Goal: Information Seeking & Learning: Learn about a topic

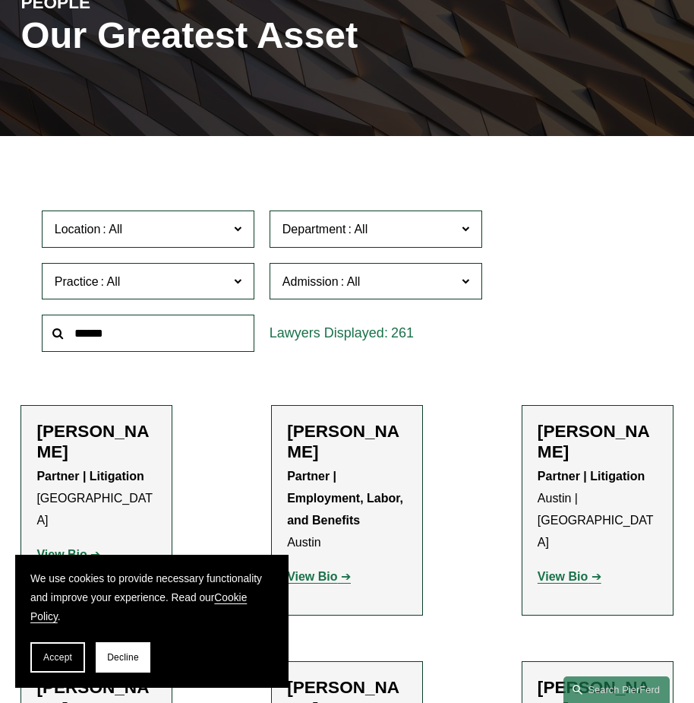
scroll to position [228, 0]
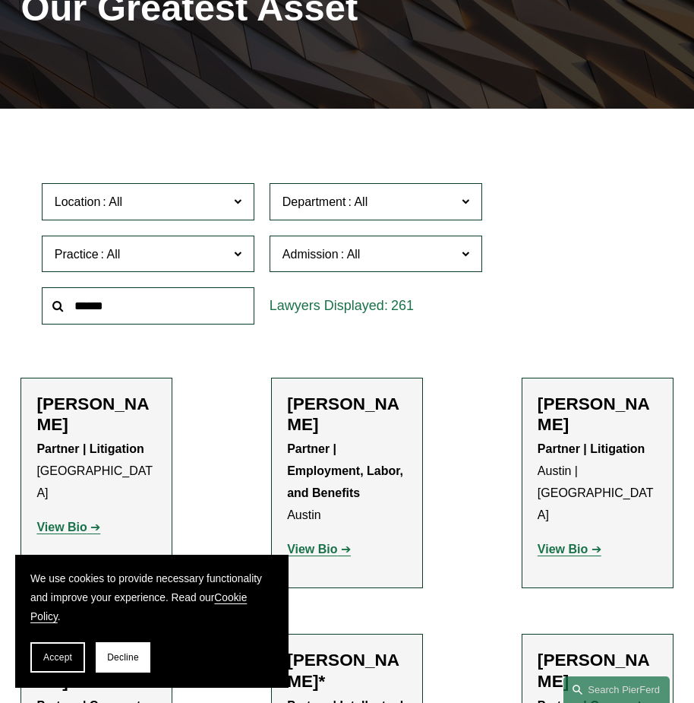
click at [202, 317] on input "text" at bounding box center [148, 305] width 213 height 37
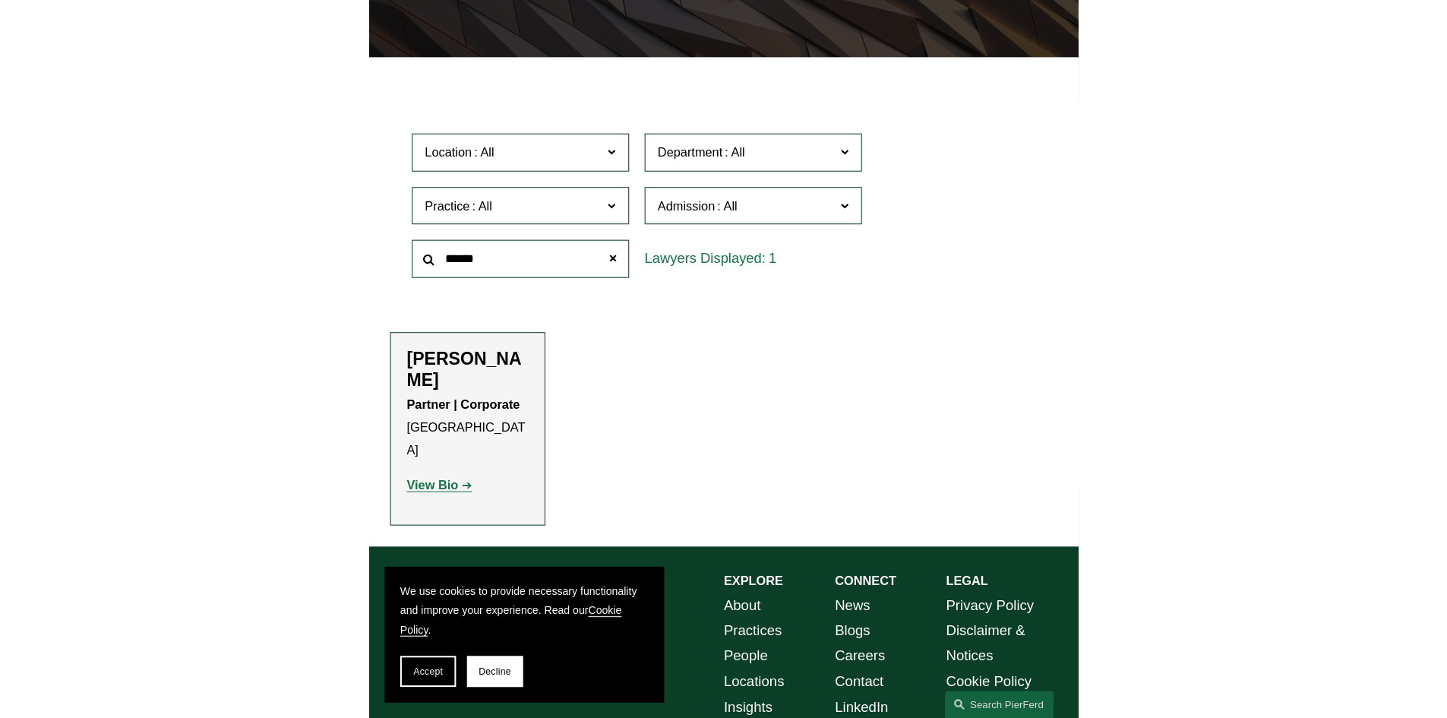
scroll to position [352, 0]
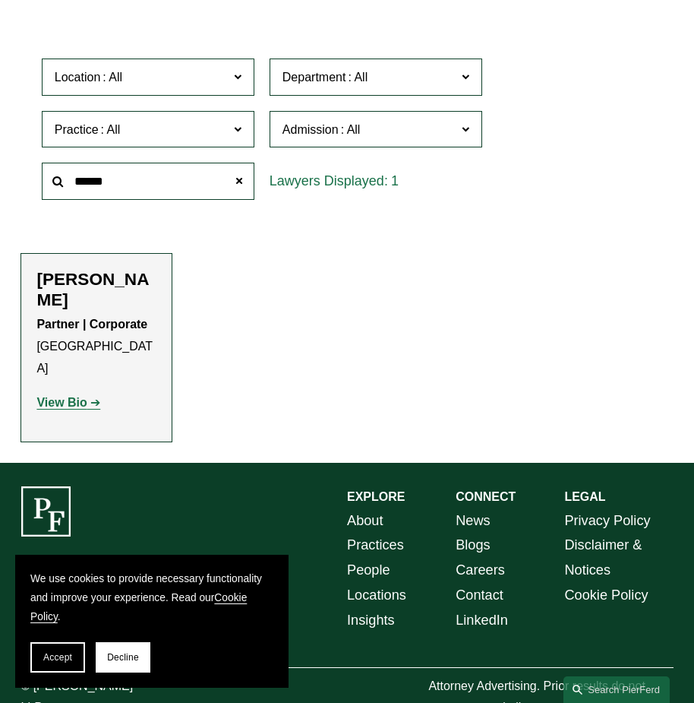
type input "******"
click at [71, 396] on strong "View Bio" at bounding box center [61, 402] width 50 height 13
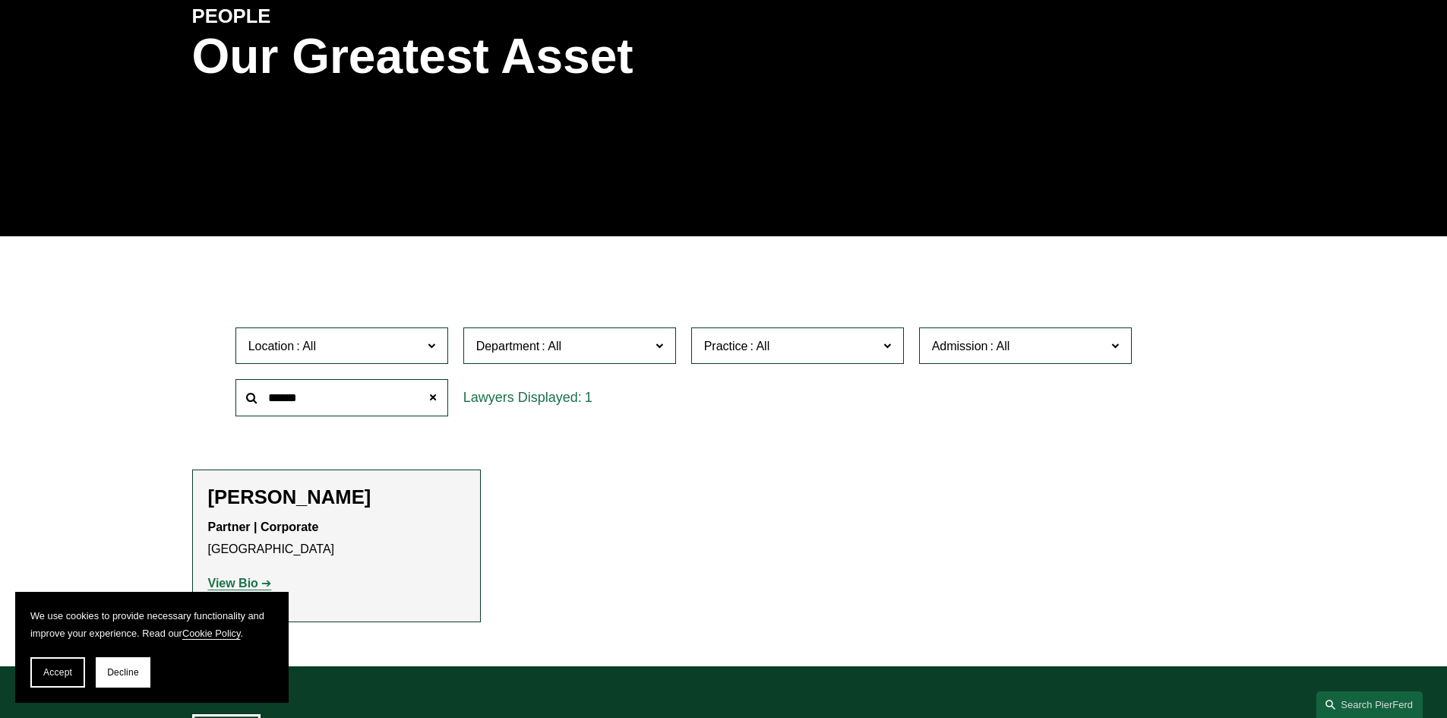
scroll to position [0, 0]
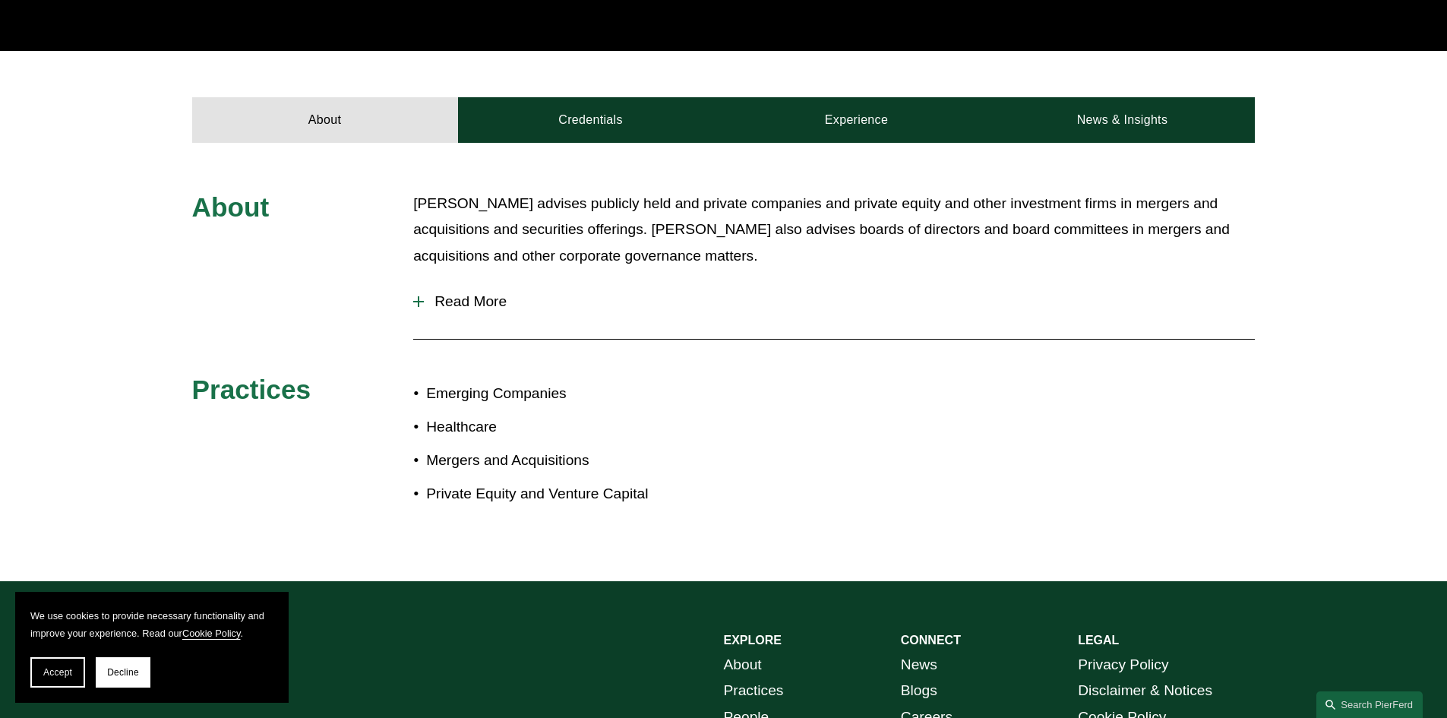
scroll to position [456, 0]
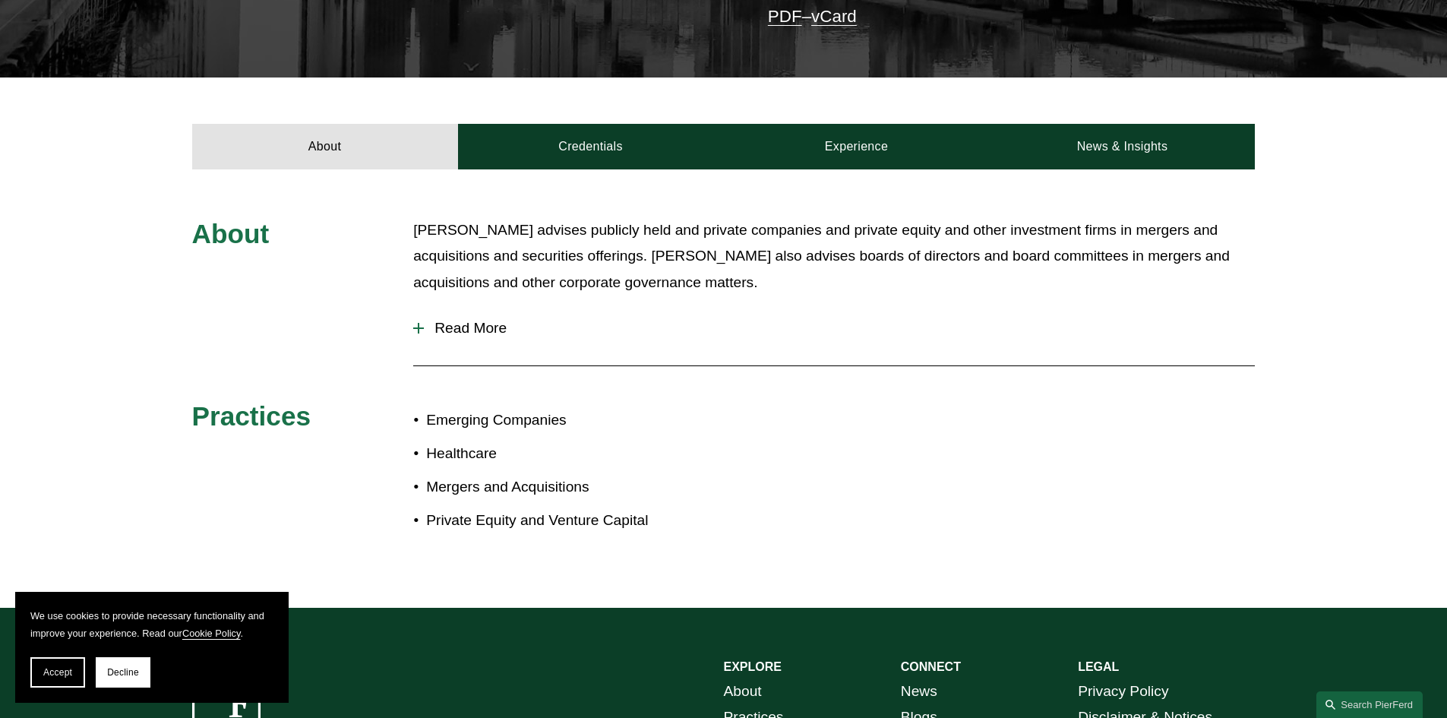
drag, startPoint x: 416, startPoint y: 308, endPoint x: 434, endPoint y: 304, distance: 17.9
click at [414, 323] on div at bounding box center [418, 328] width 11 height 11
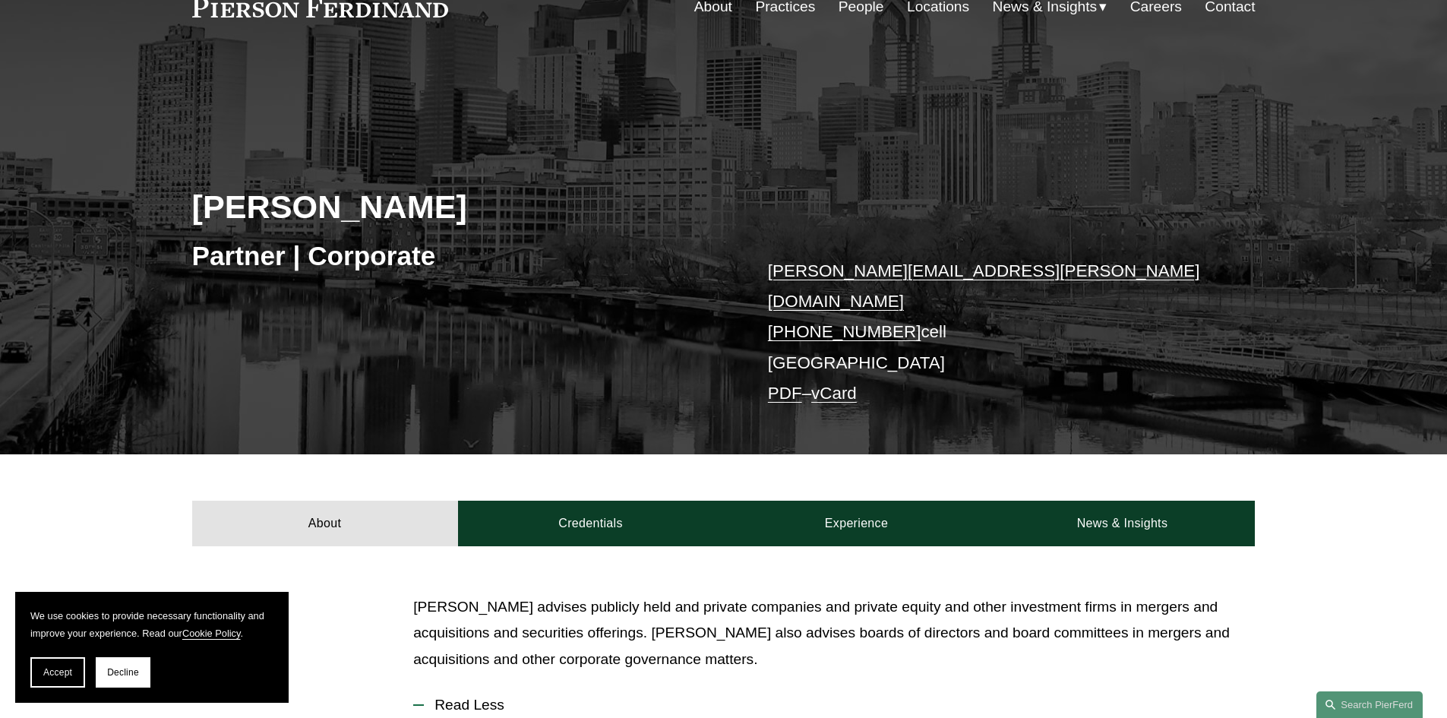
scroll to position [304, 0]
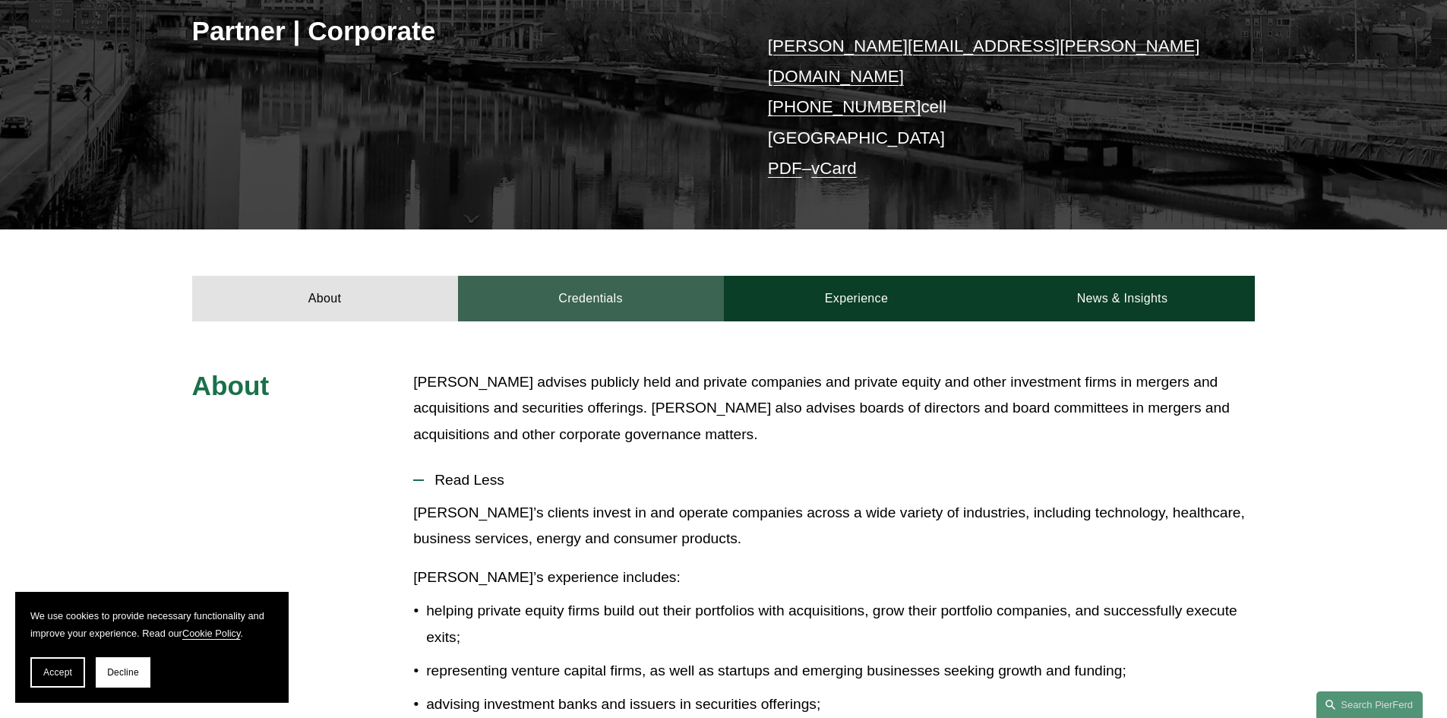
click at [593, 277] on link "Credentials" at bounding box center [591, 299] width 266 height 46
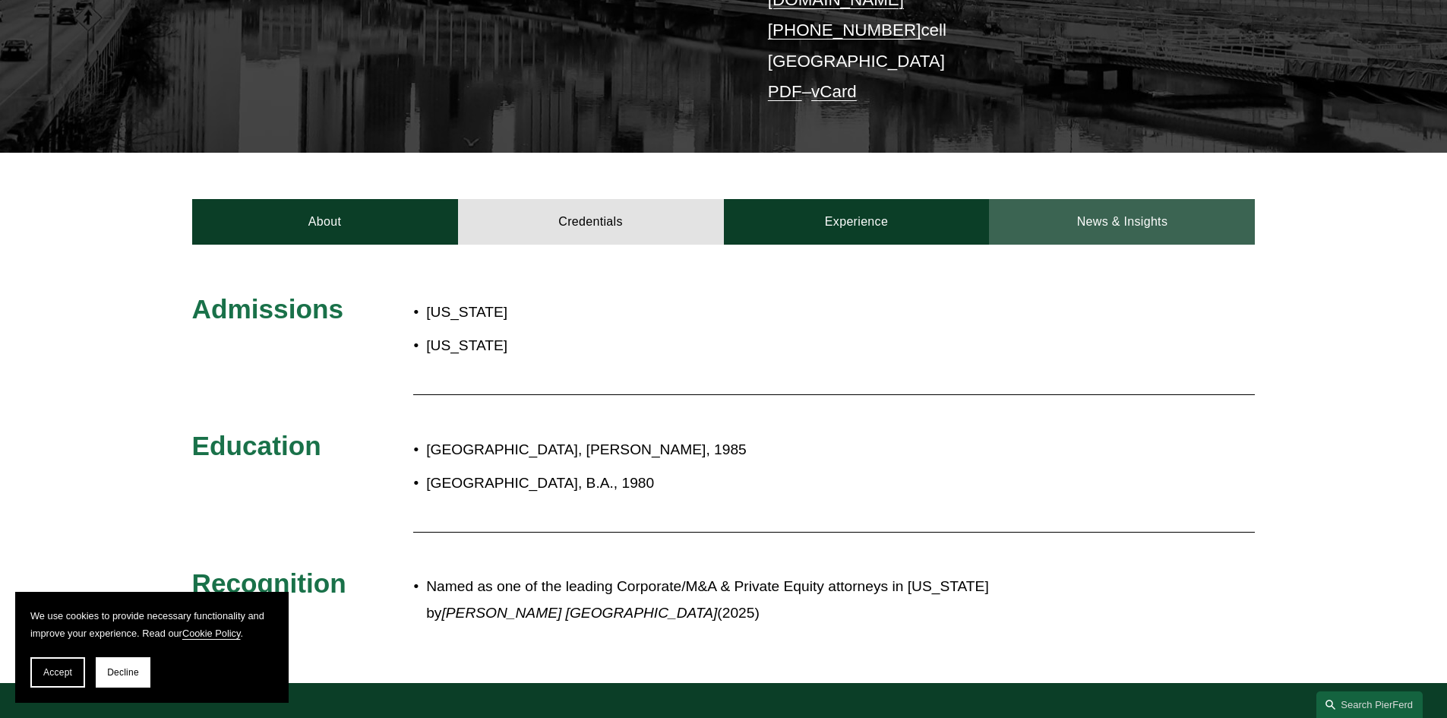
scroll to position [380, 0]
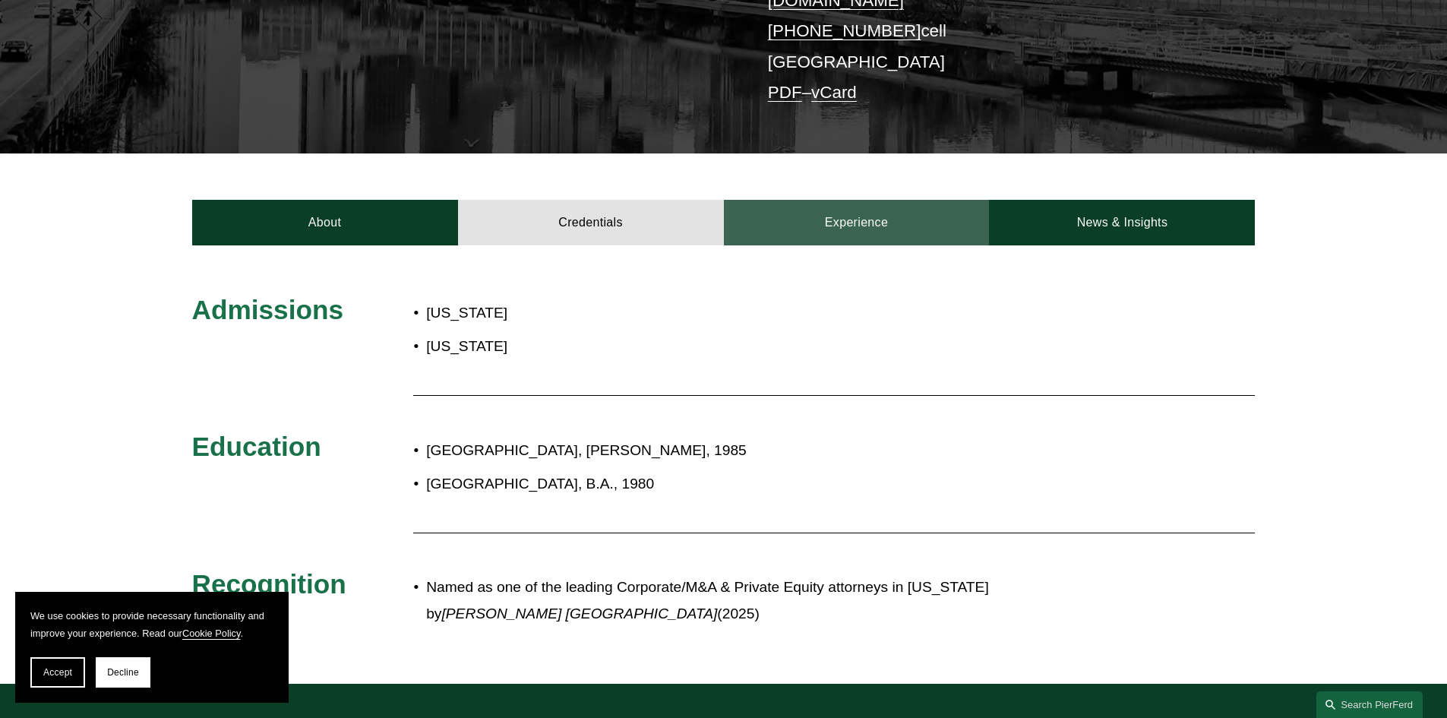
click at [694, 204] on link "Experience" at bounding box center [857, 223] width 266 height 46
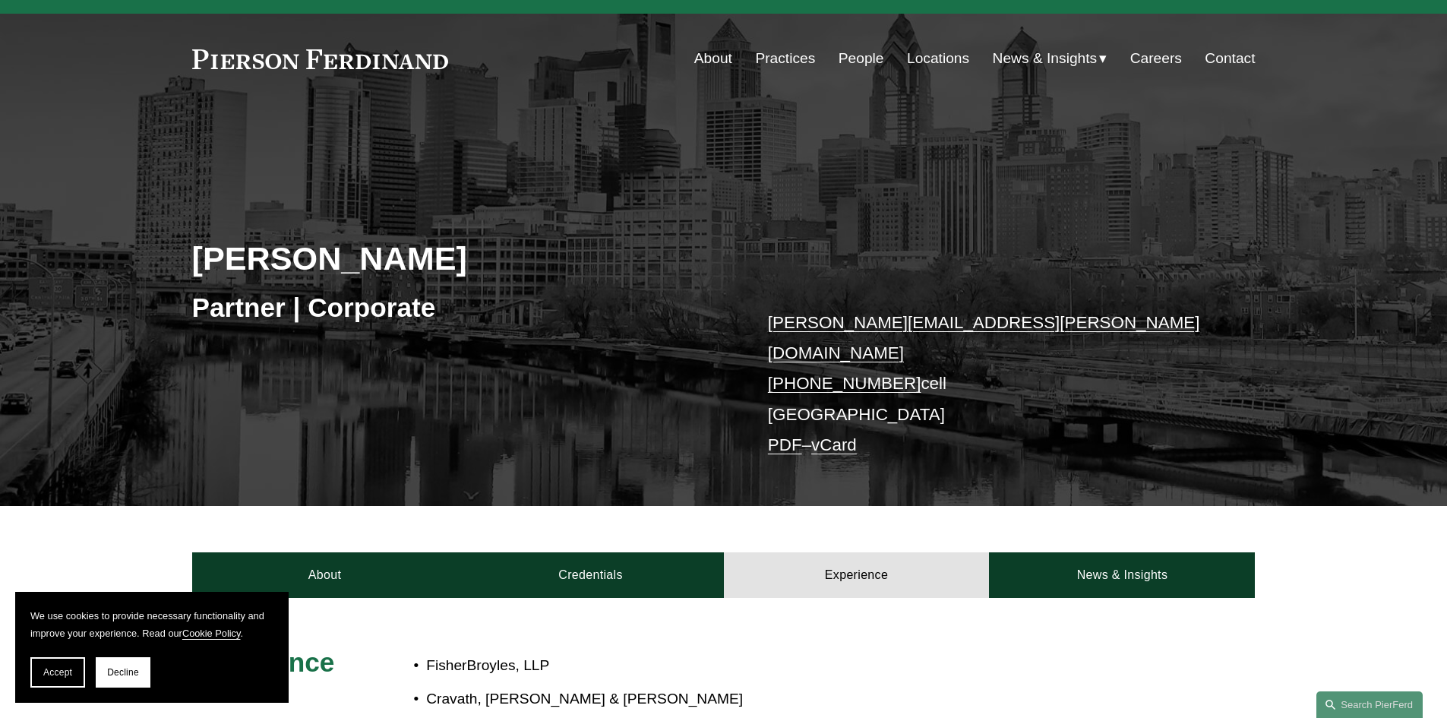
scroll to position [0, 0]
